Goal: Information Seeking & Learning: Learn about a topic

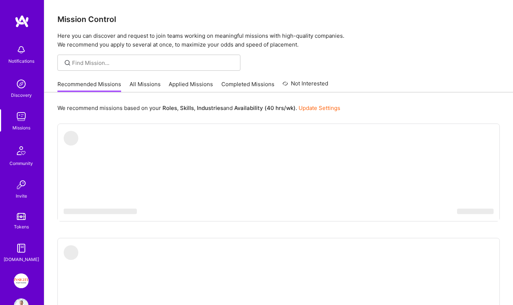
click at [17, 280] on img at bounding box center [21, 280] width 15 height 15
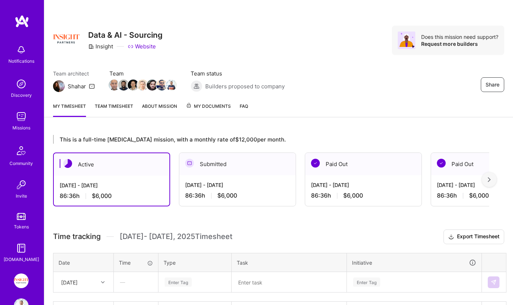
click at [164, 108] on link "About Mission" at bounding box center [159, 109] width 35 height 15
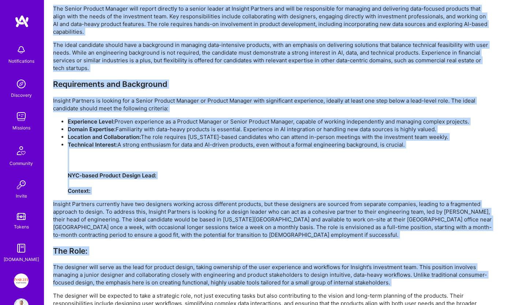
scroll to position [1161, 0]
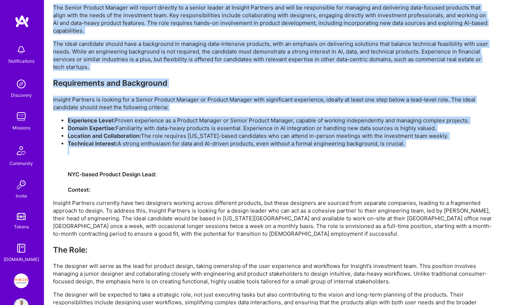
drag, startPoint x: 53, startPoint y: 91, endPoint x: 194, endPoint y: 160, distance: 157.2
click at [194, 159] on div "Earn tokens for inviting a new [PERSON_NAME] to this mission Do you know the pe…" at bounding box center [272, 218] width 439 height 2491
copy div "Lore Ip'do Sitametc Adipisc Elitsedd ei t incidi utlabore etdolore magnaaliqu e…"
